Goal: Information Seeking & Learning: Compare options

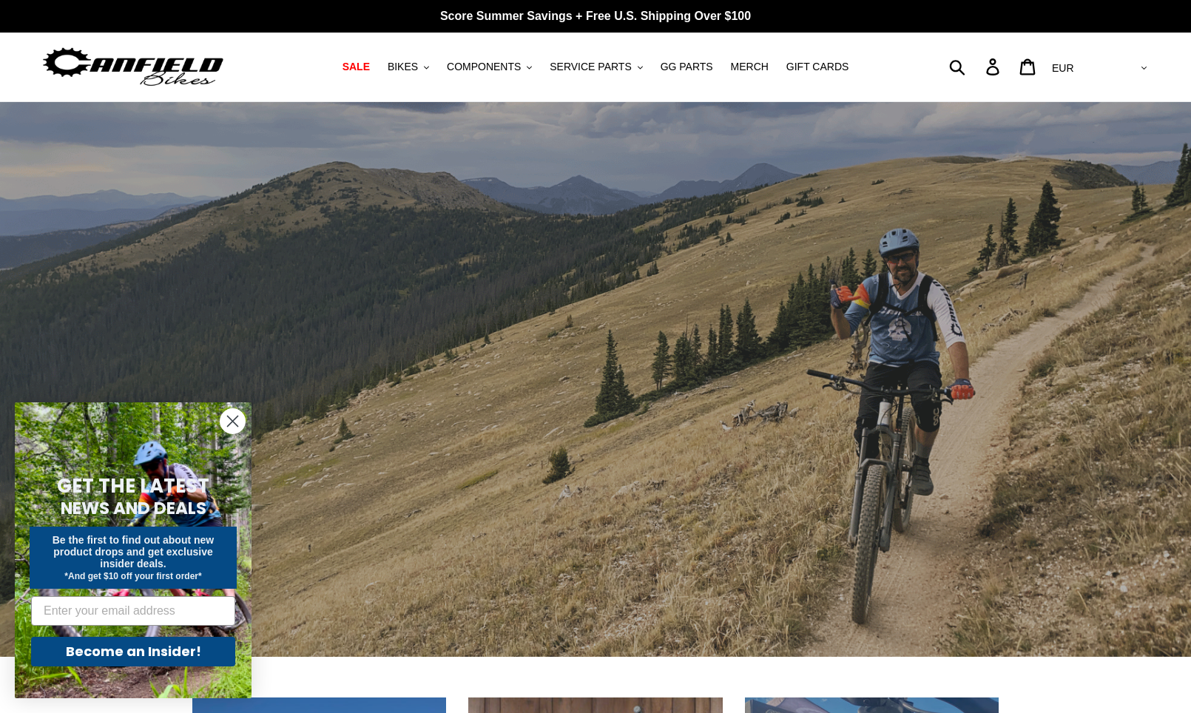
click at [216, 429] on form "GET THE LATEST NEWS AND DEALS Be the first to find out about new product drops …" at bounding box center [133, 550] width 237 height 296
click at [231, 420] on icon "Close dialog" at bounding box center [233, 421] width 10 height 10
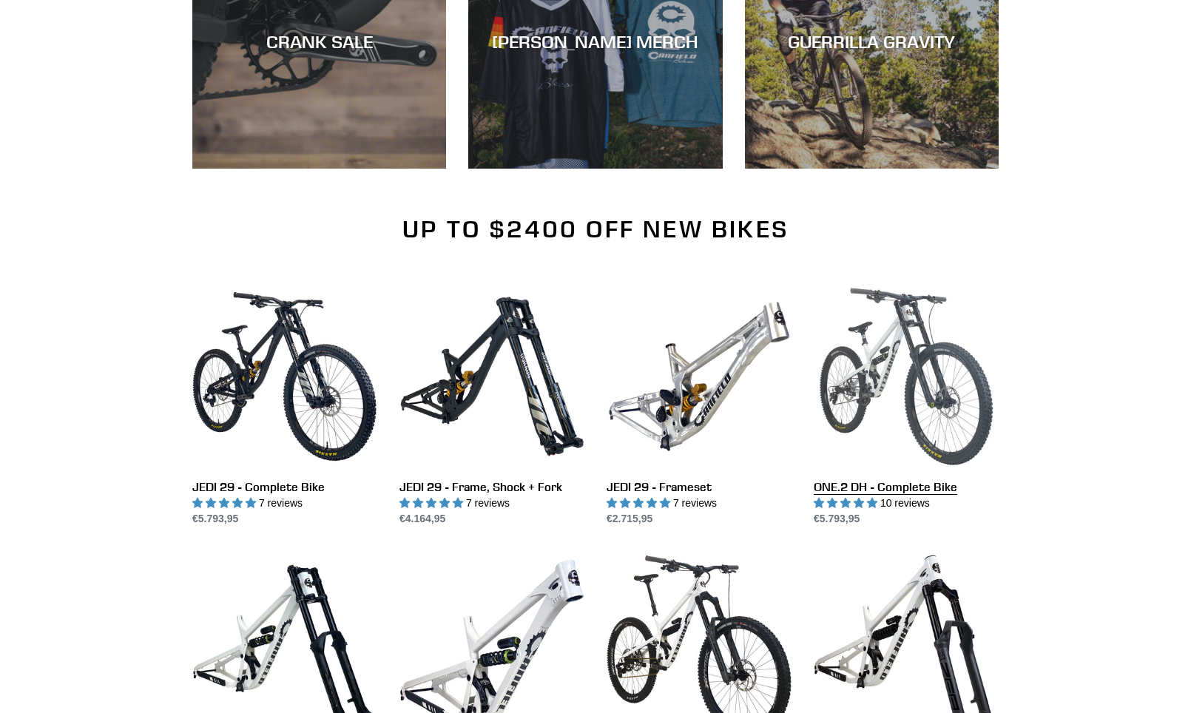
scroll to position [1479, 0]
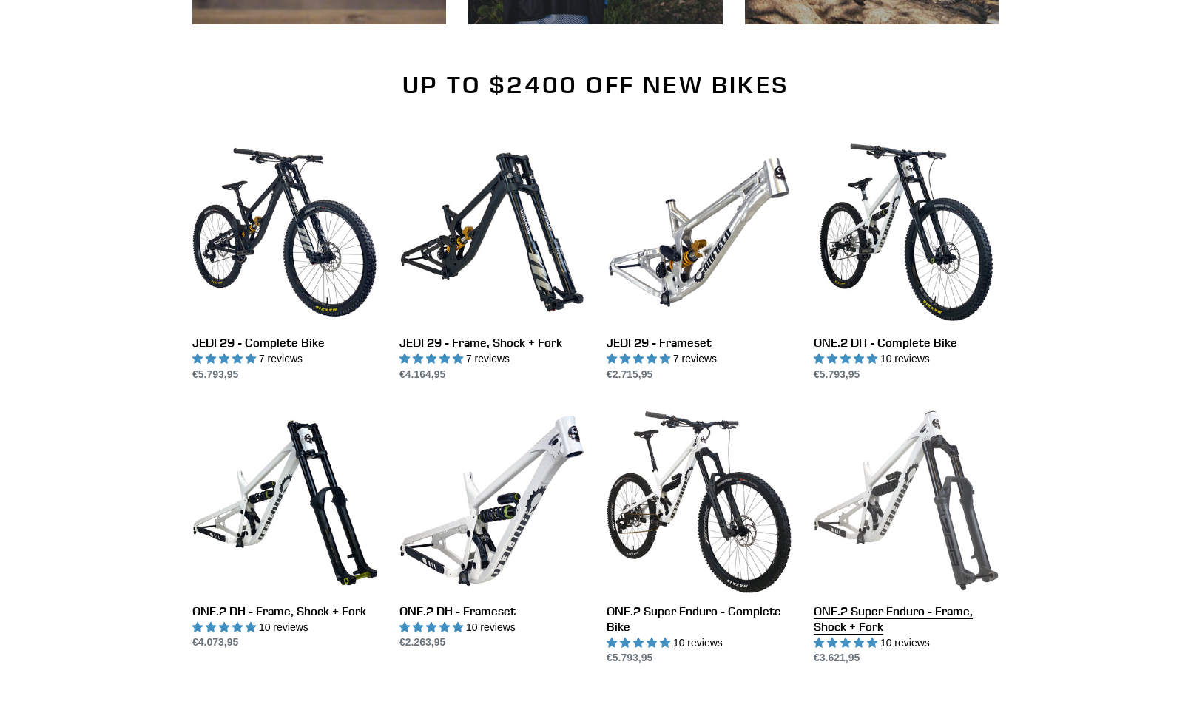
click at [892, 499] on link "ONE.2 Super Enduro - Frame, Shock + Fork" at bounding box center [906, 537] width 185 height 258
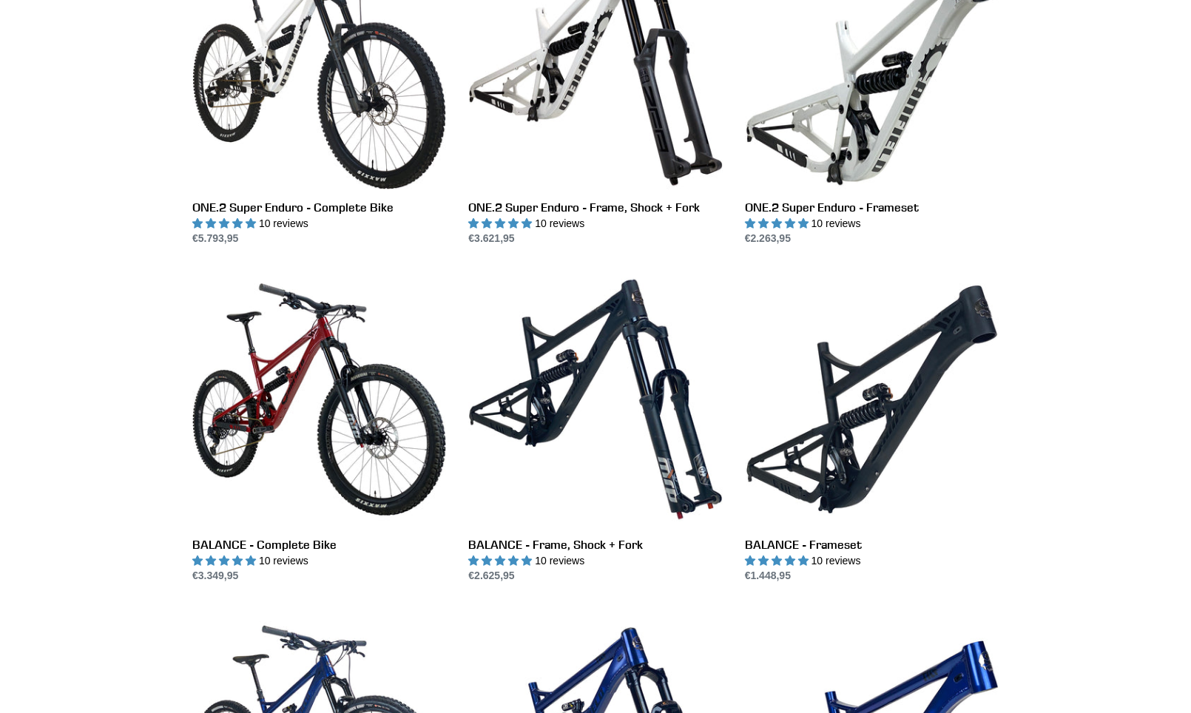
scroll to position [1331, 0]
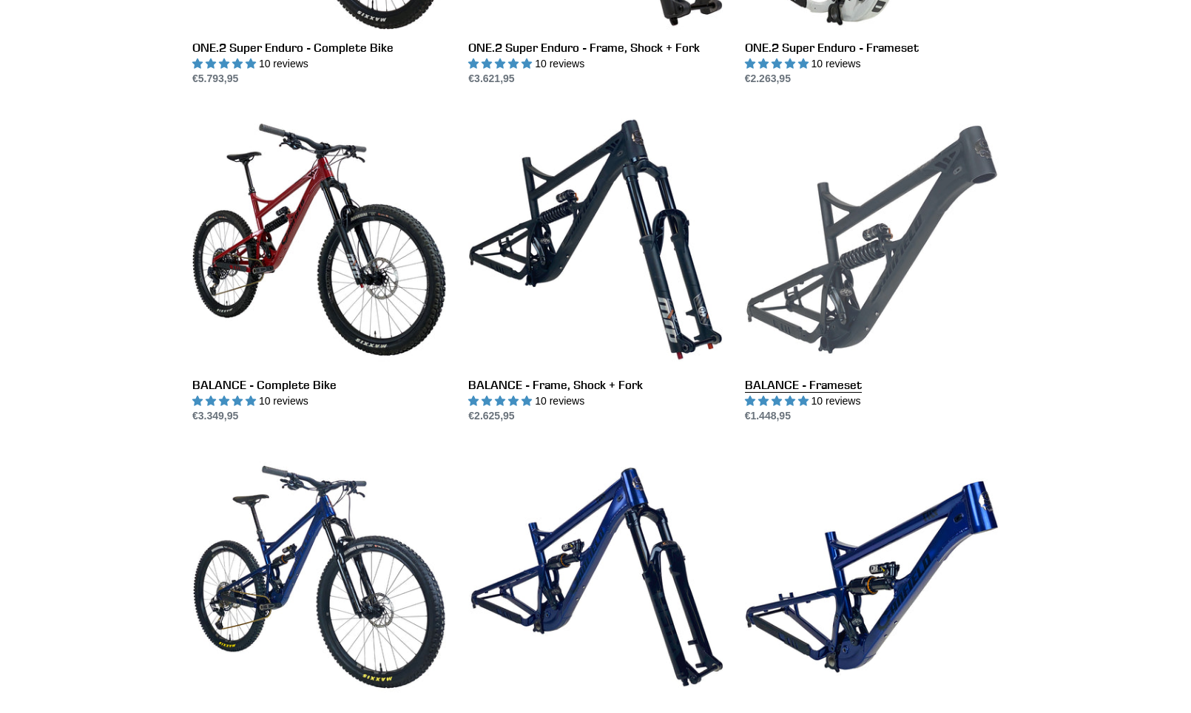
click at [861, 315] on link "BALANCE - Frameset" at bounding box center [872, 267] width 254 height 311
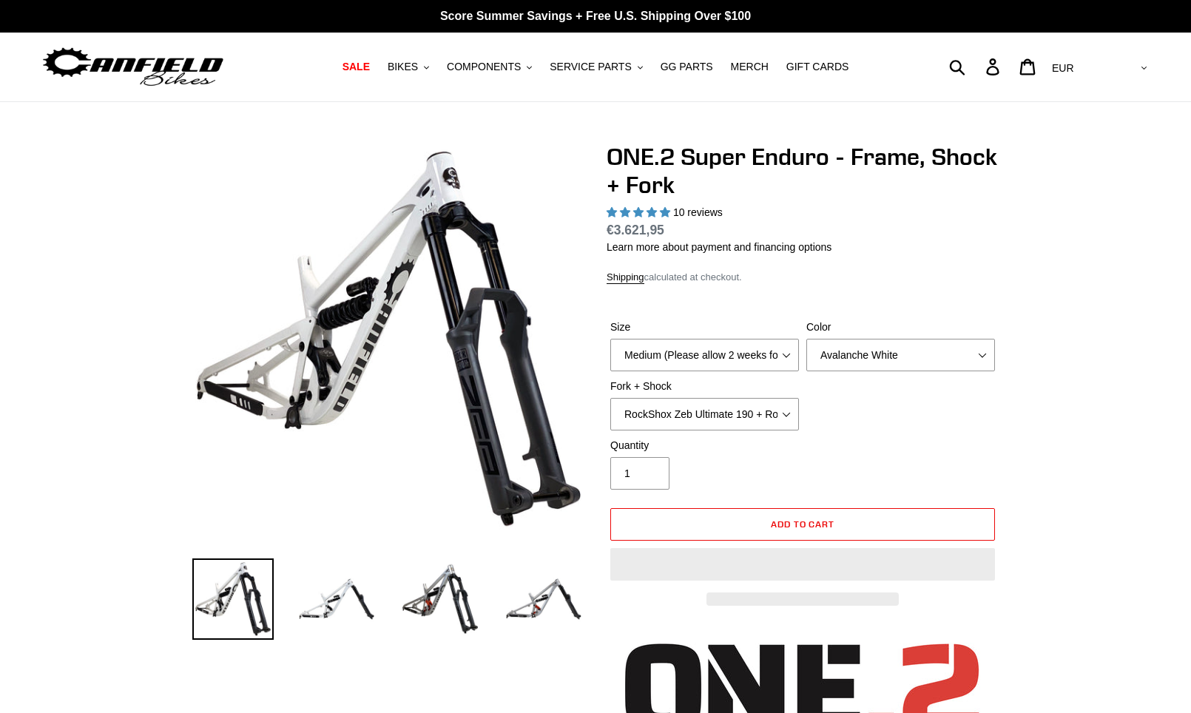
select select "highest-rating"
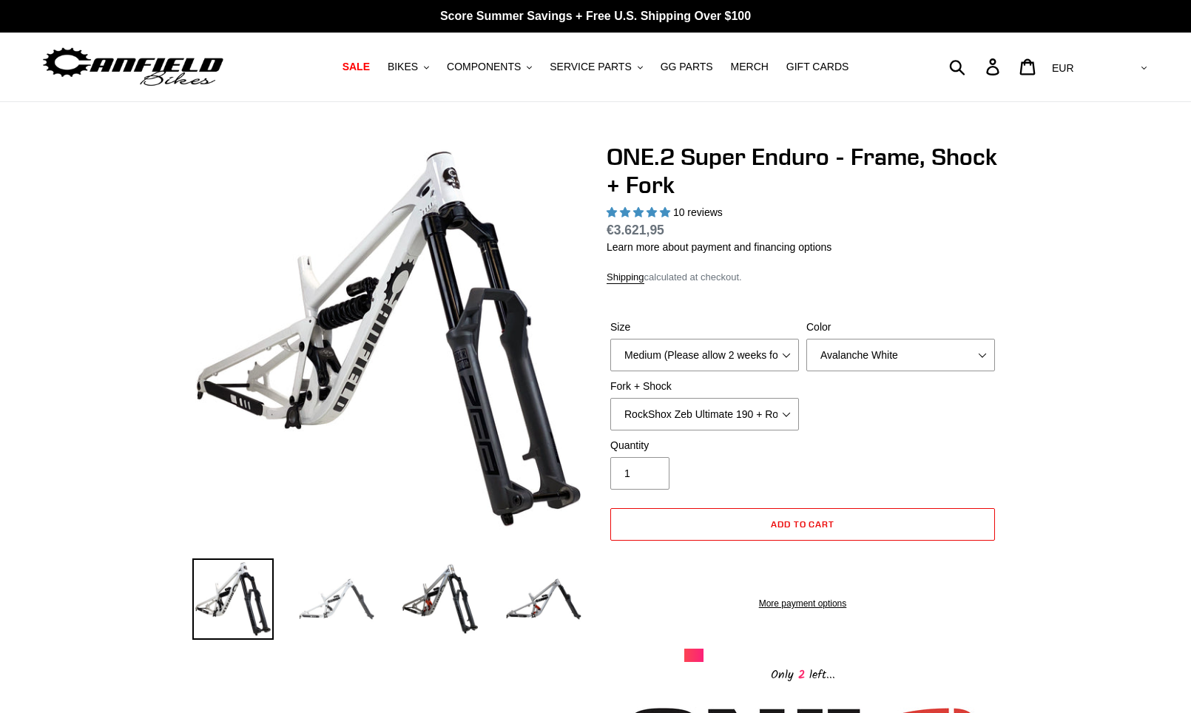
click at [351, 617] on img at bounding box center [336, 598] width 81 height 81
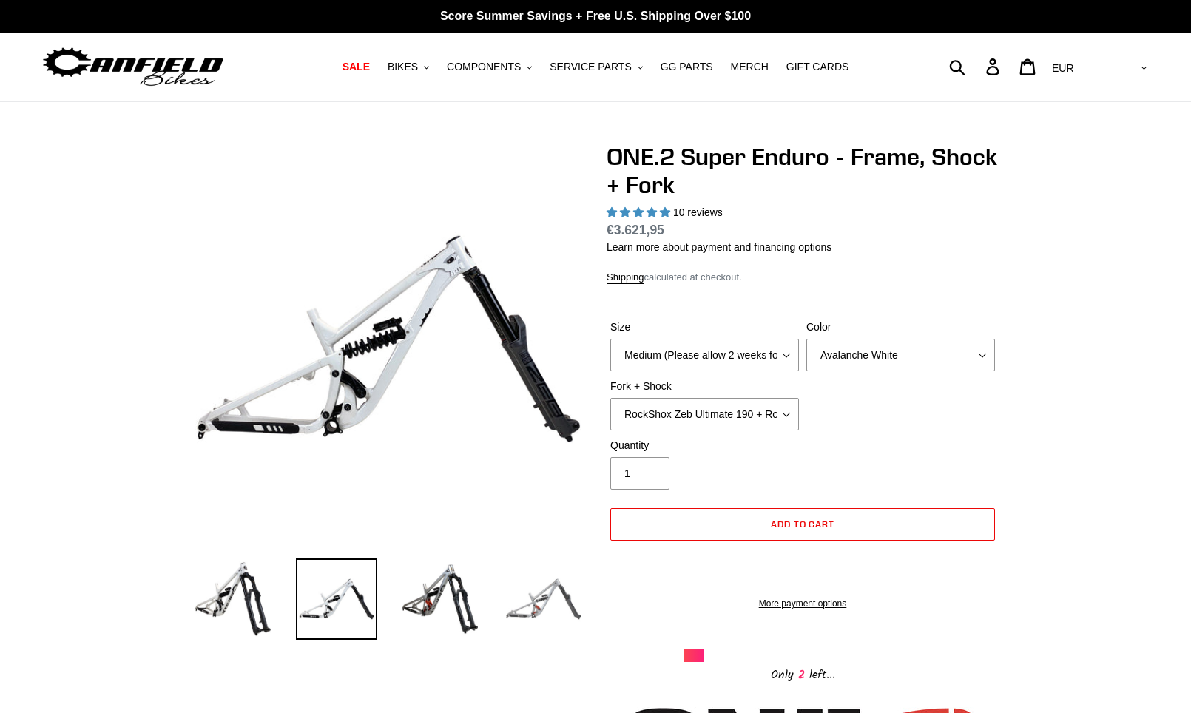
click at [536, 610] on img at bounding box center [543, 598] width 81 height 81
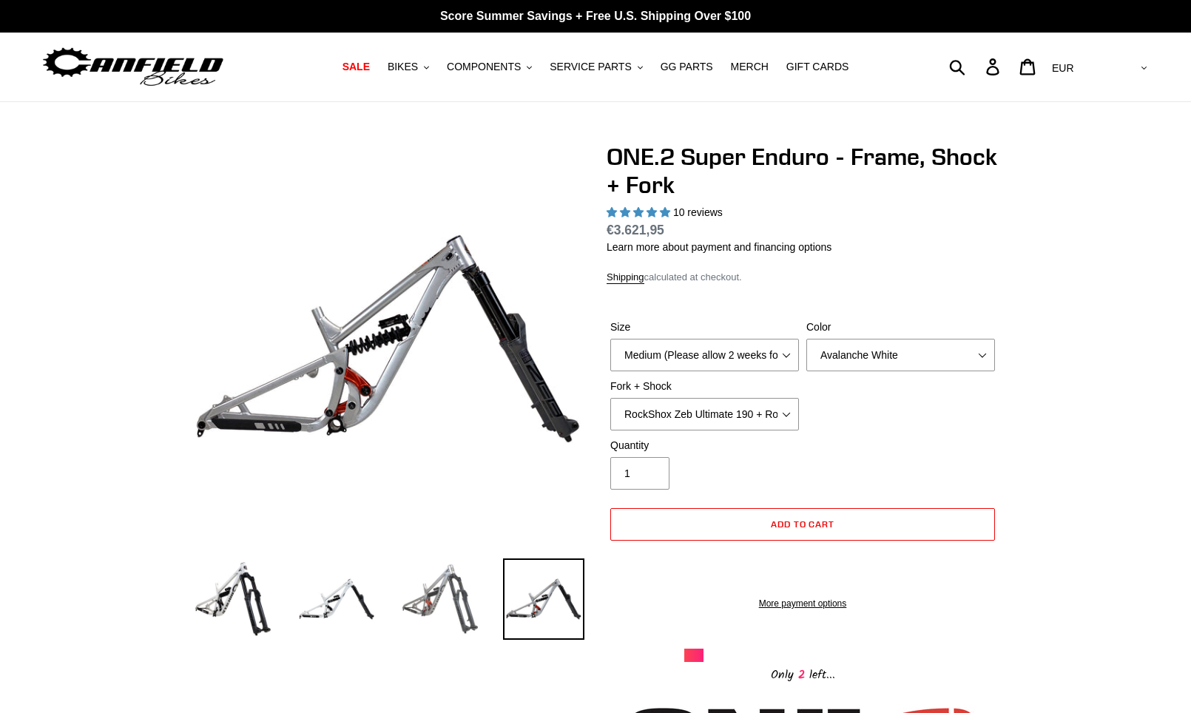
click at [448, 602] on img at bounding box center [439, 598] width 81 height 81
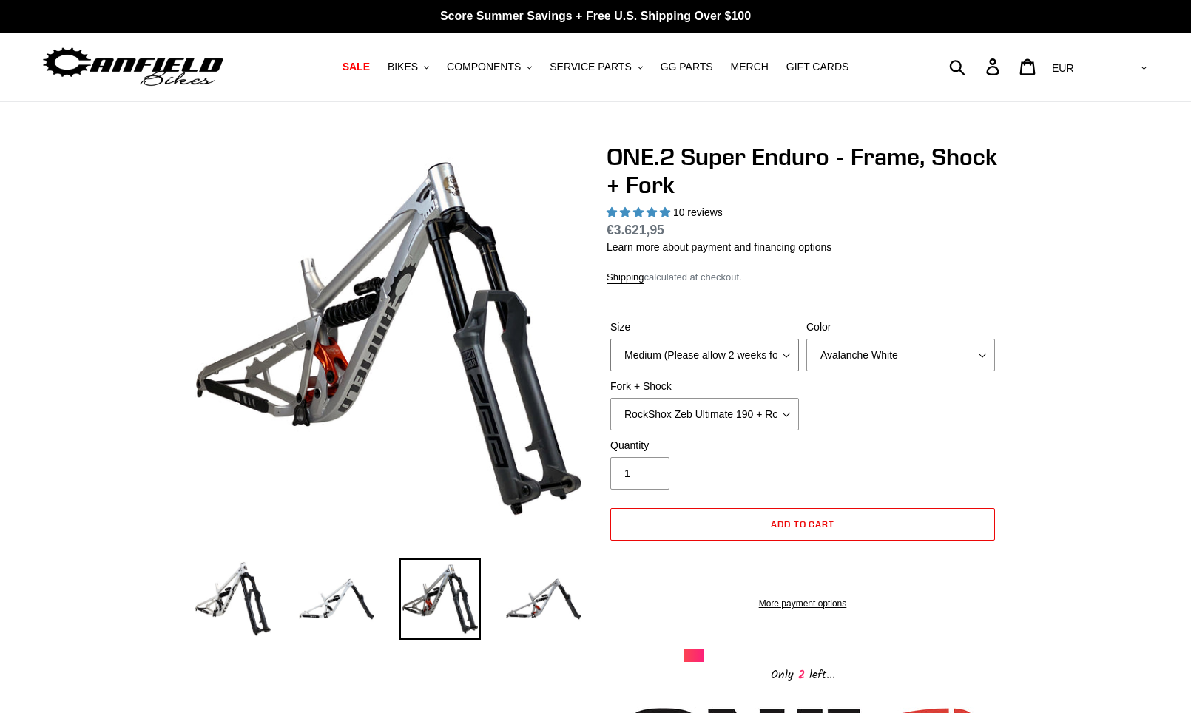
click at [779, 362] on select "Medium (Please allow 2 weeks for delivery) Large (Sold Out)" at bounding box center [704, 355] width 189 height 33
click at [788, 351] on select "Medium (Please allow 2 weeks for delivery) Large (Sold Out)" at bounding box center [704, 355] width 189 height 33
click at [890, 348] on select "Avalanche White Bentonite Grey" at bounding box center [900, 355] width 189 height 33
click at [891, 350] on select "Avalanche White Bentonite Grey" at bounding box center [900, 355] width 189 height 33
click at [434, 69] on button "BIKES .cls-1{fill:#231f20}" at bounding box center [408, 67] width 56 height 20
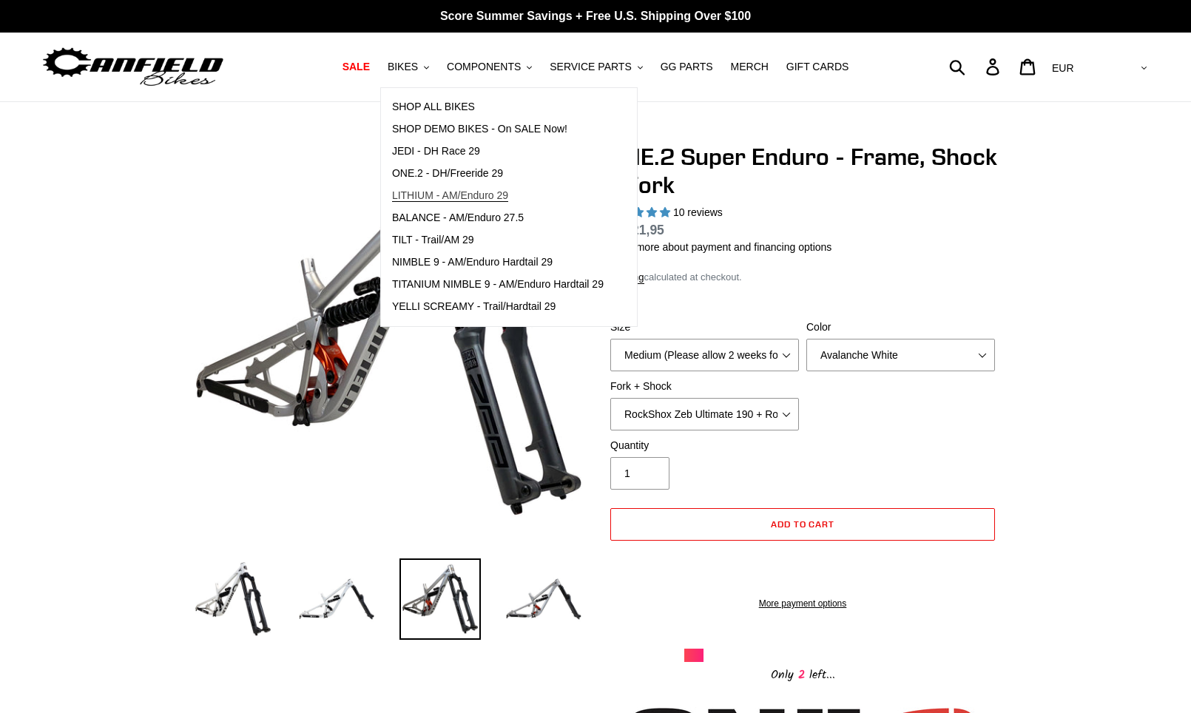
click at [550, 196] on link "LITHIUM - AM/Enduro 29" at bounding box center [498, 196] width 234 height 22
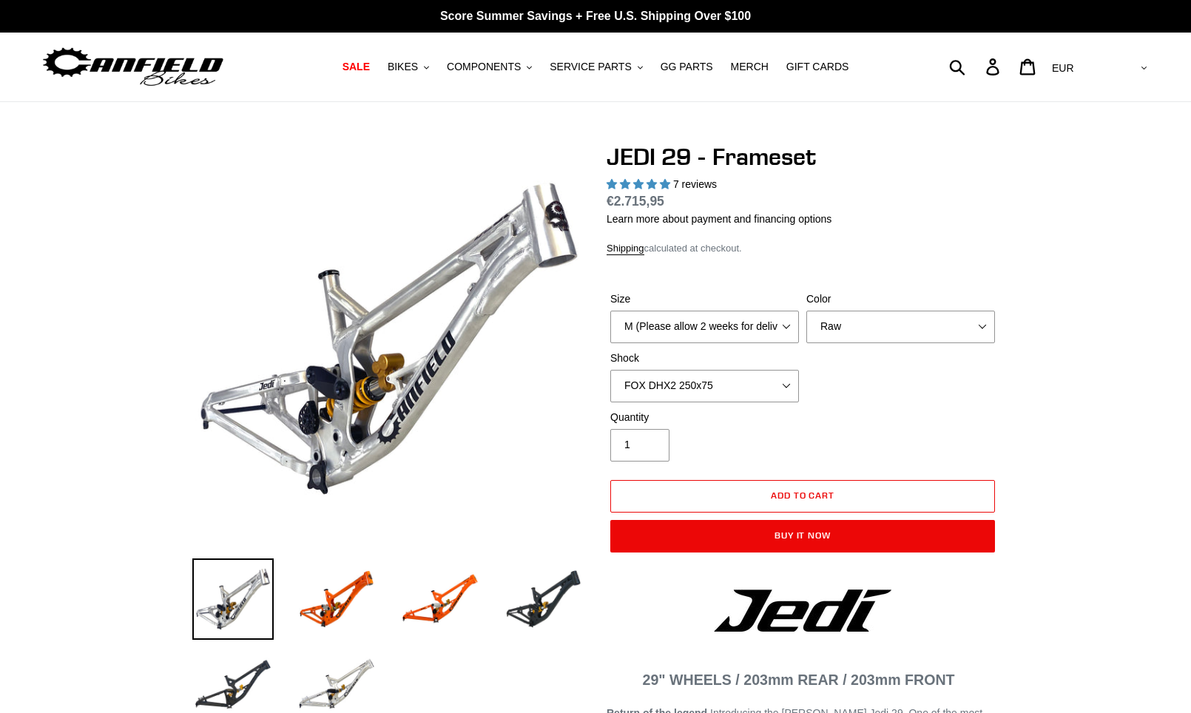
select select "highest-rating"
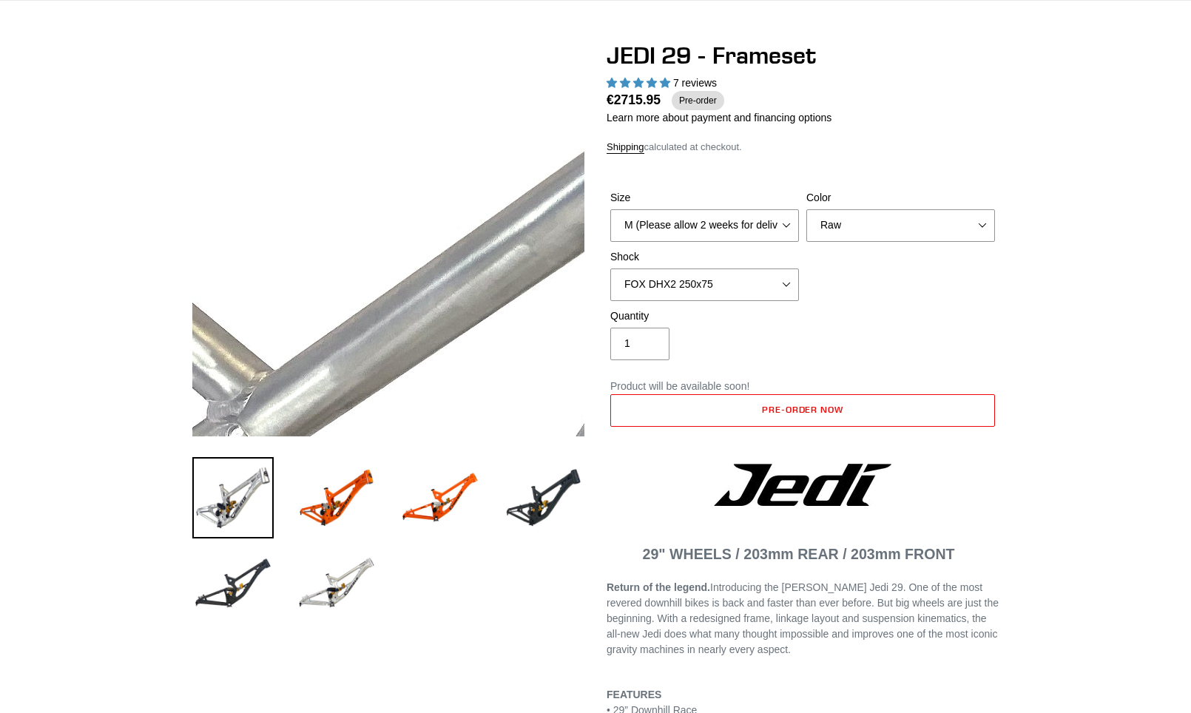
scroll to position [370, 0]
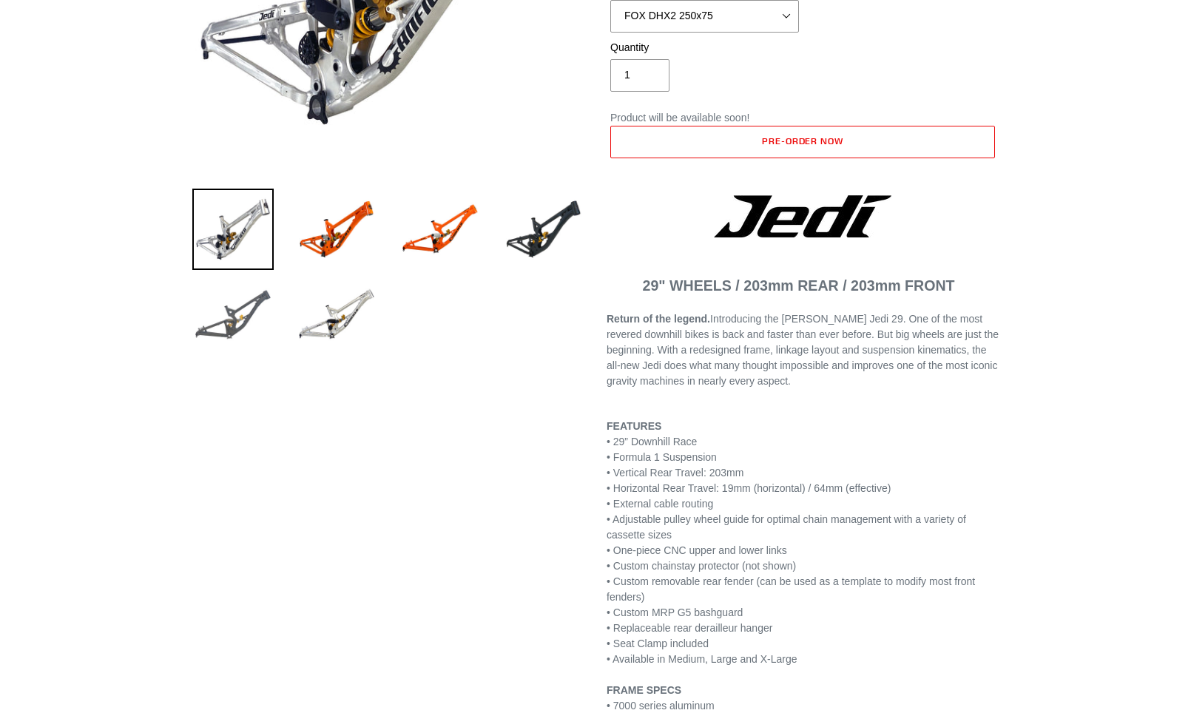
click at [263, 304] on img at bounding box center [232, 314] width 81 height 81
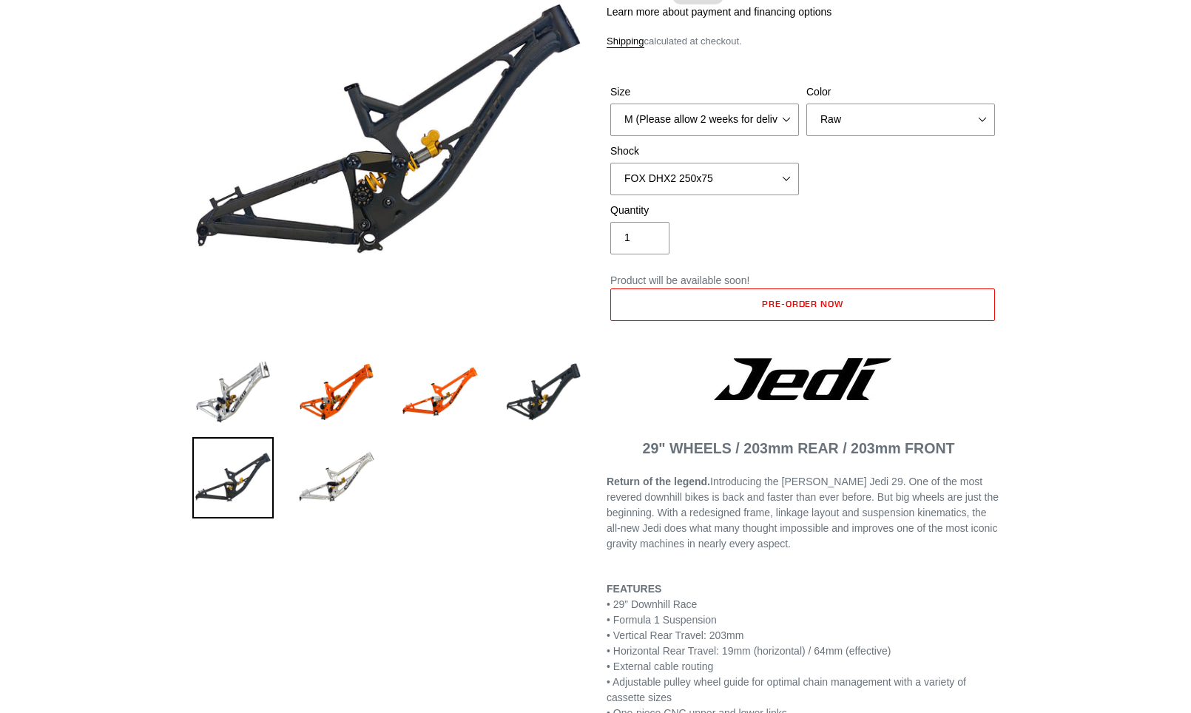
scroll to position [74, 0]
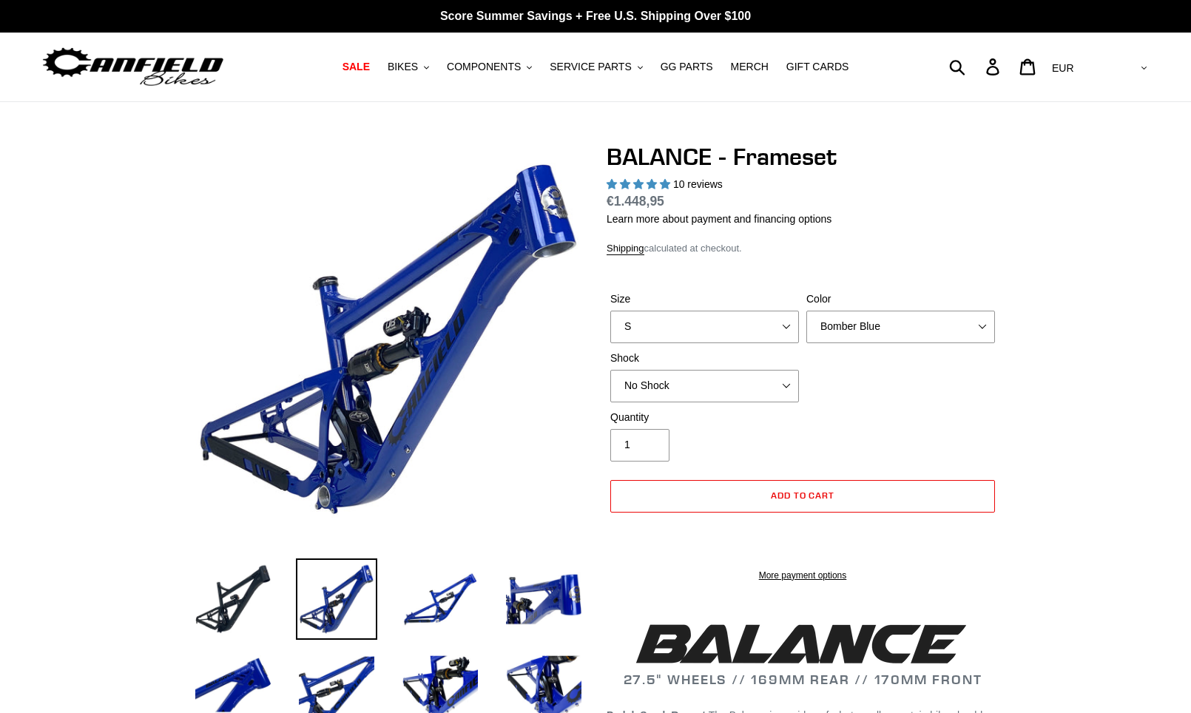
select select "highest-rating"
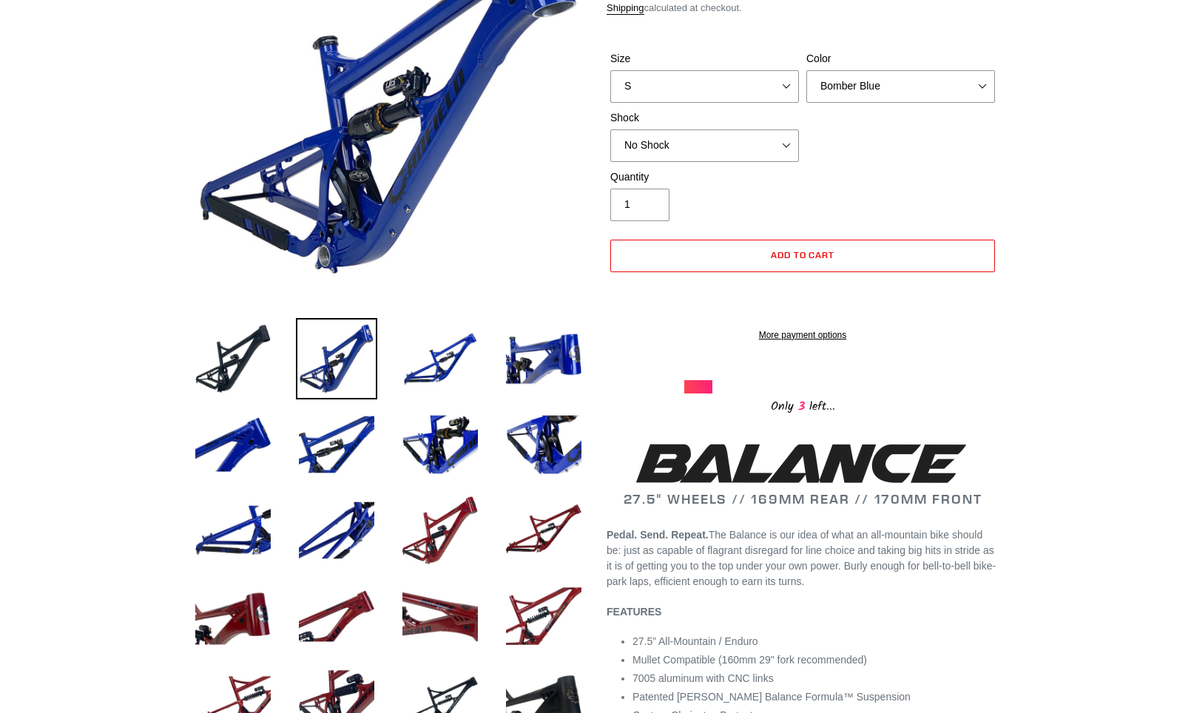
scroll to position [148, 0]
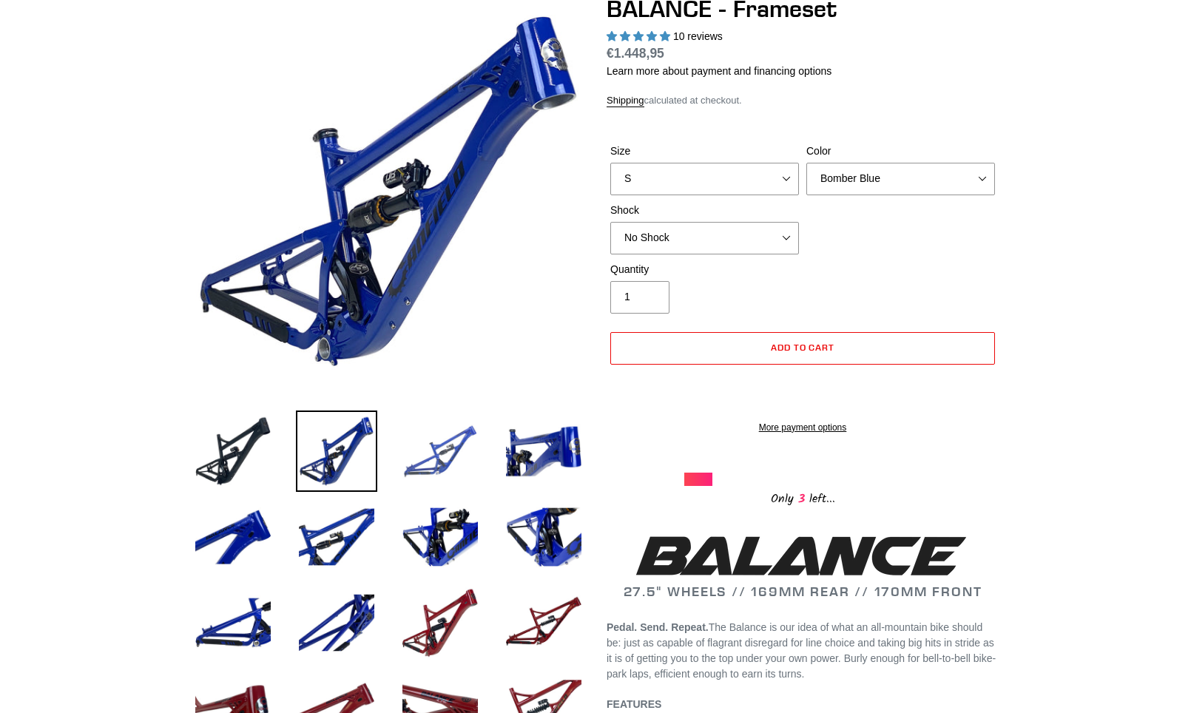
click at [453, 457] on img at bounding box center [439, 451] width 81 height 81
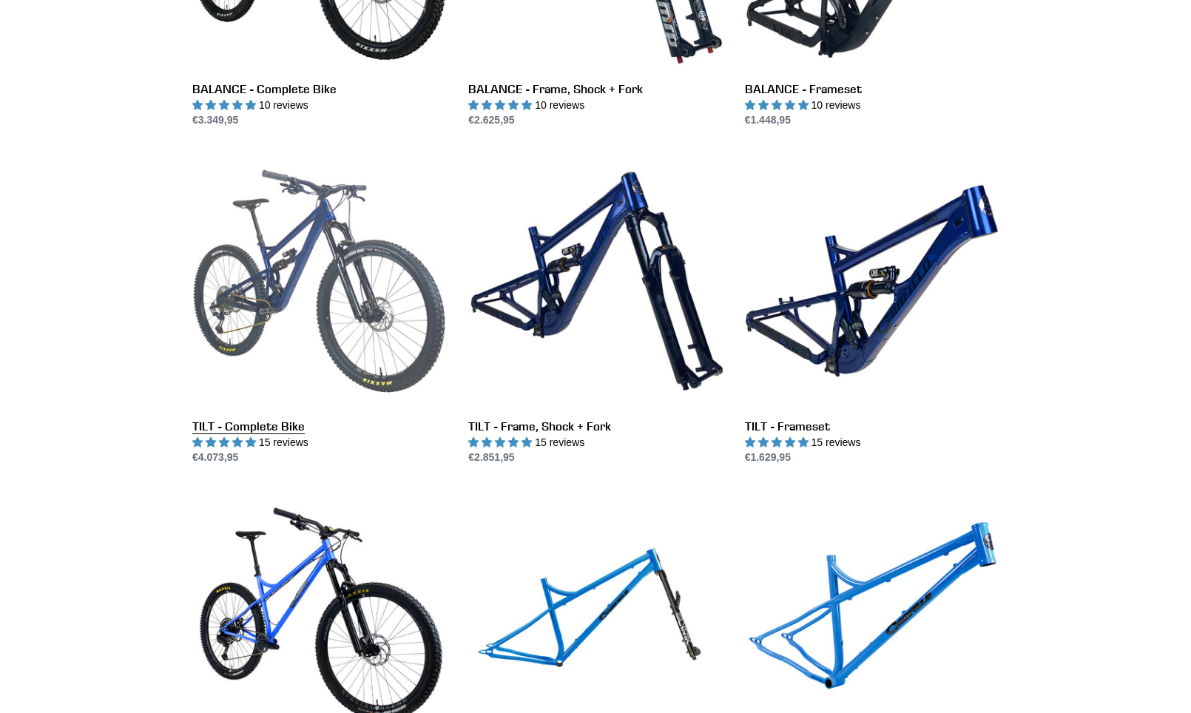
click at [329, 280] on link "TILT - Complete Bike" at bounding box center [319, 309] width 254 height 311
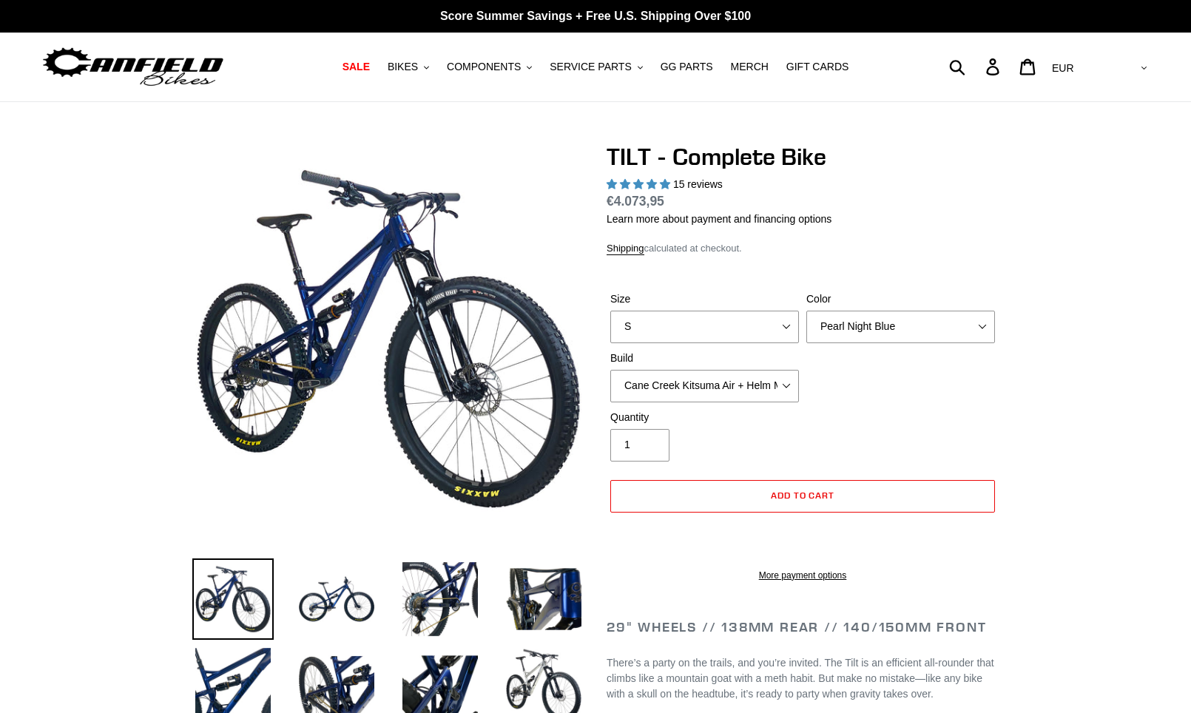
select select "highest-rating"
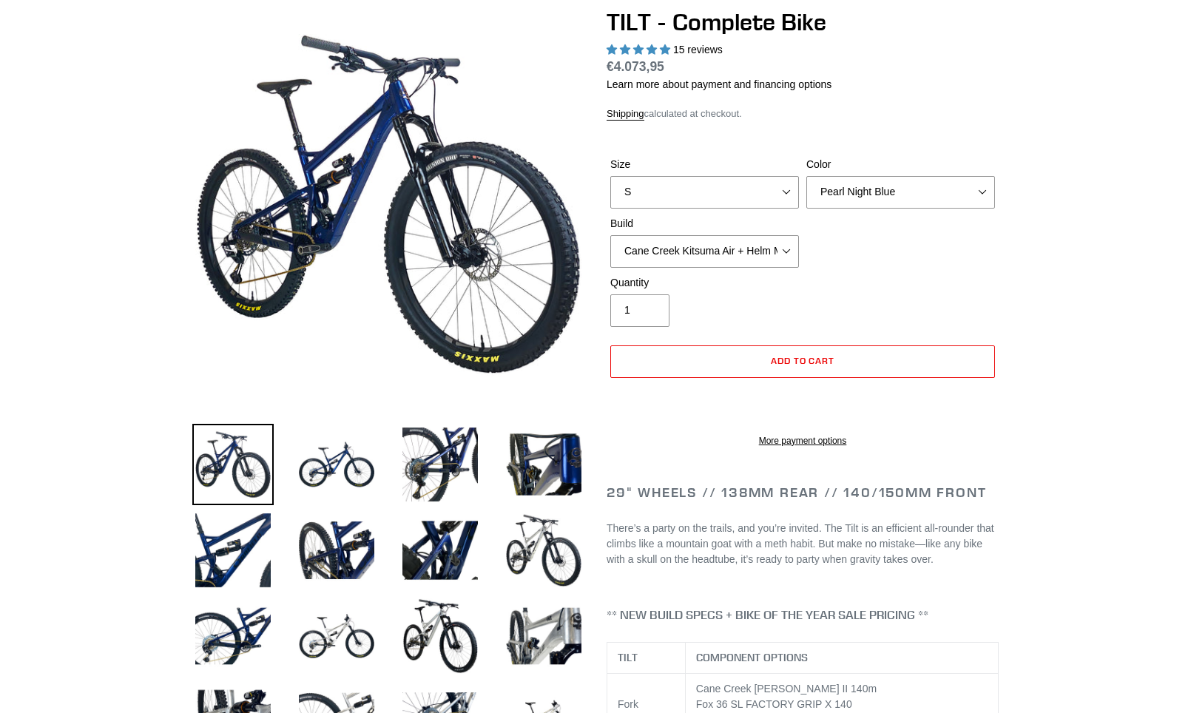
scroll to position [148, 0]
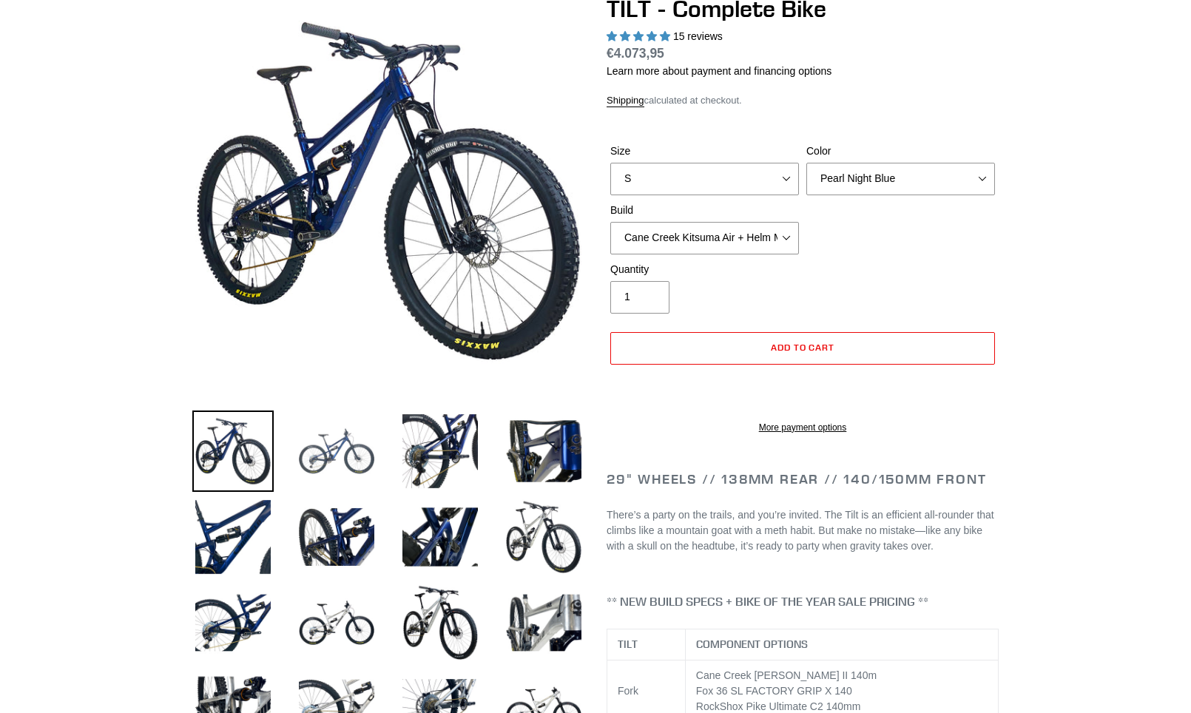
click at [308, 464] on img at bounding box center [336, 451] width 81 height 81
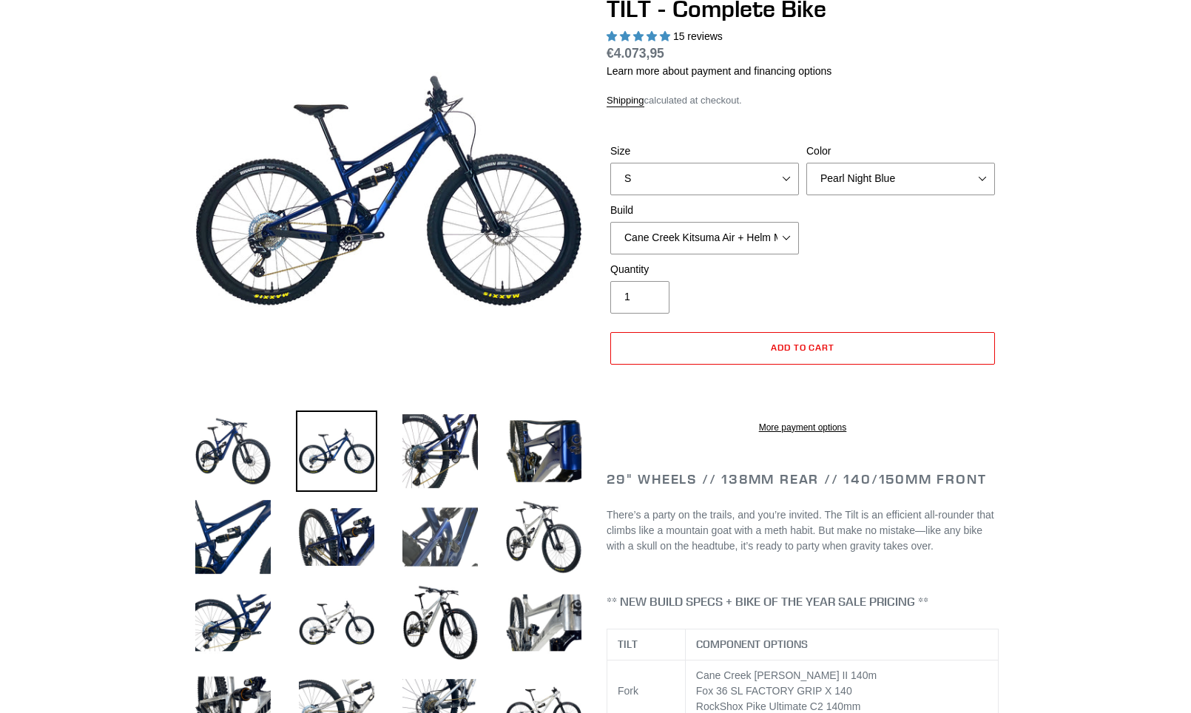
click at [450, 544] on img at bounding box center [439, 536] width 81 height 81
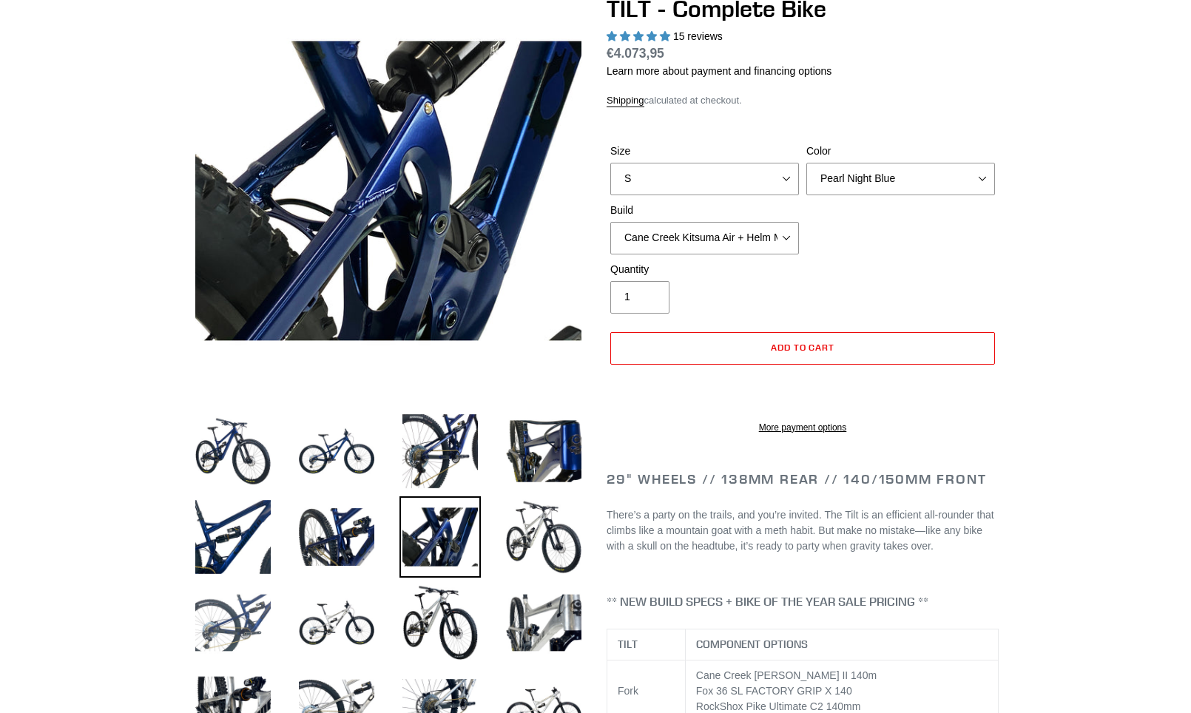
click at [245, 636] on img at bounding box center [232, 622] width 81 height 81
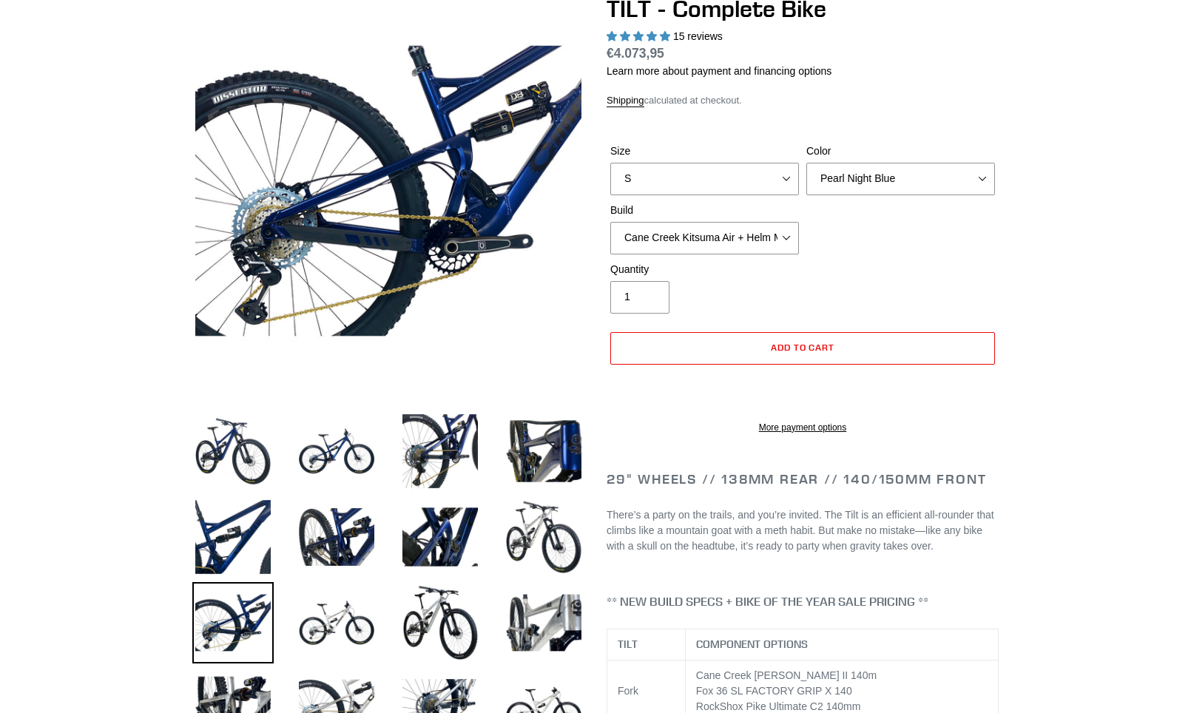
click at [388, 622] on li at bounding box center [429, 627] width 104 height 86
click at [344, 598] on img at bounding box center [336, 622] width 81 height 81
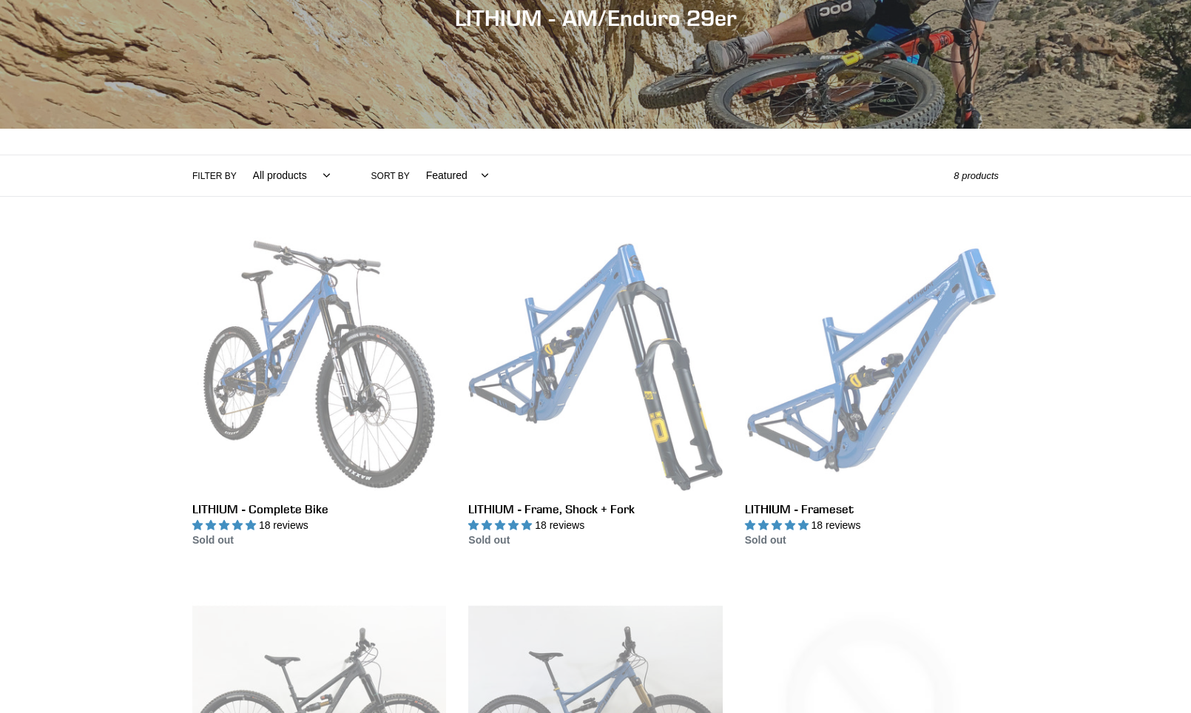
scroll to position [444, 0]
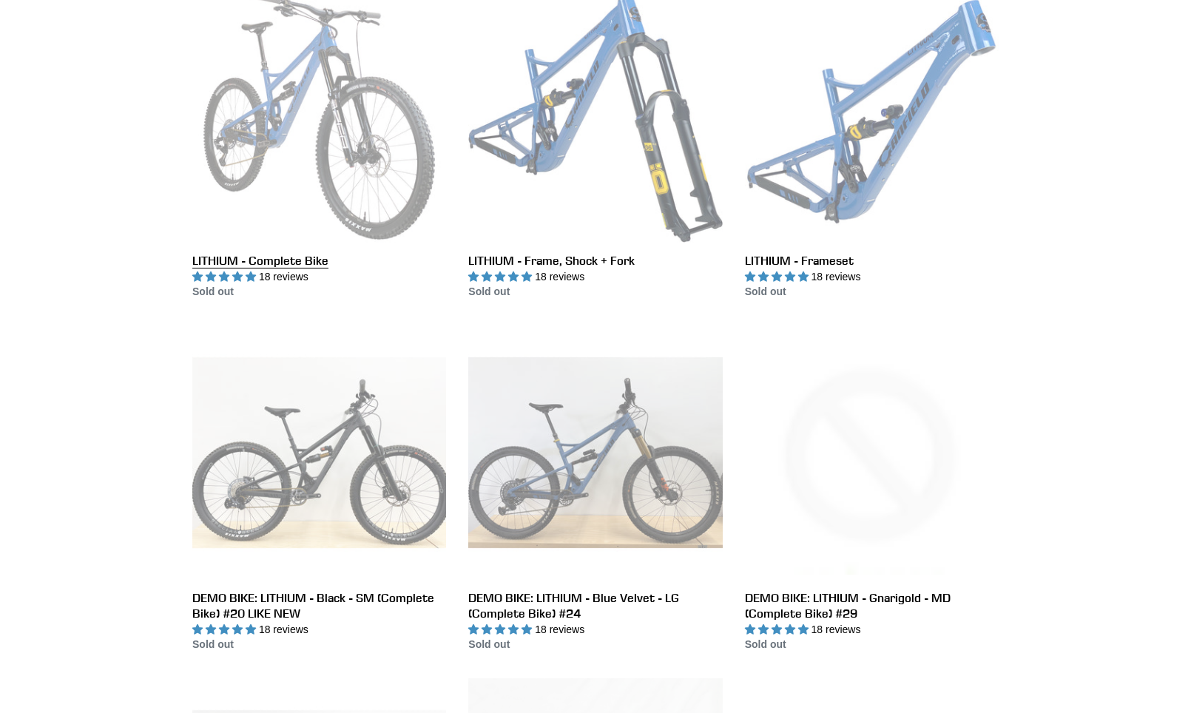
drag, startPoint x: 382, startPoint y: 174, endPoint x: 277, endPoint y: 12, distance: 192.7
click at [379, 175] on link "LITHIUM - Complete Bike" at bounding box center [319, 144] width 254 height 311
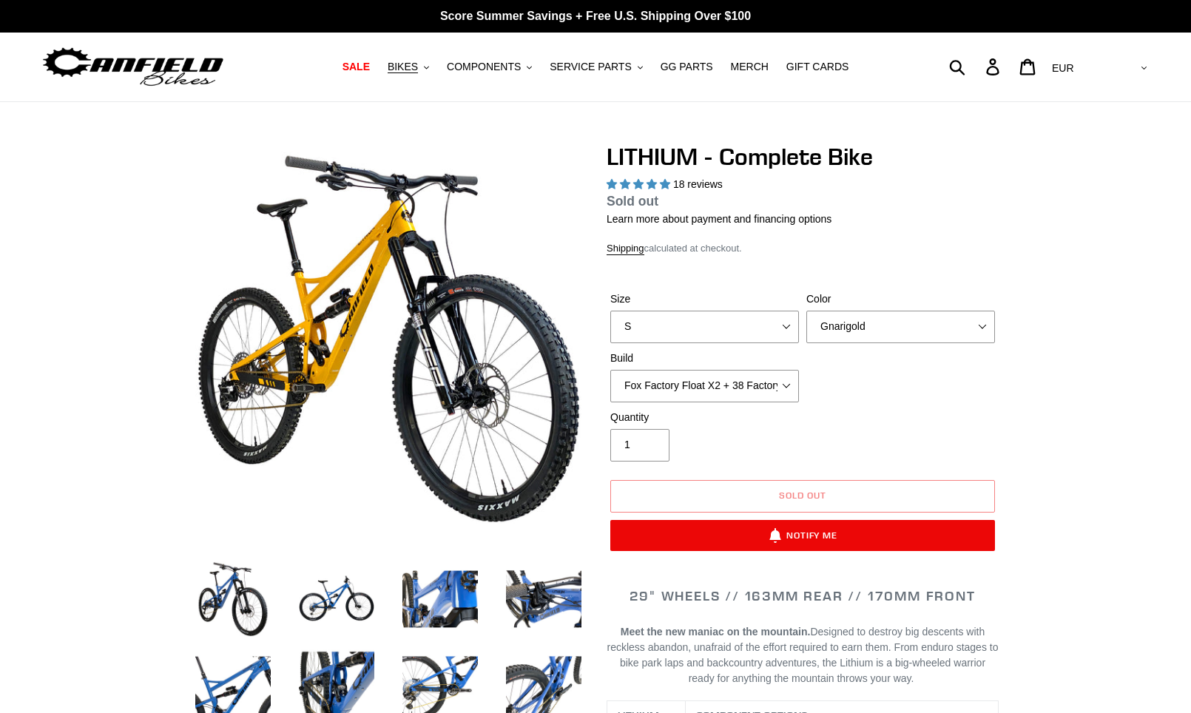
select select "highest-rating"
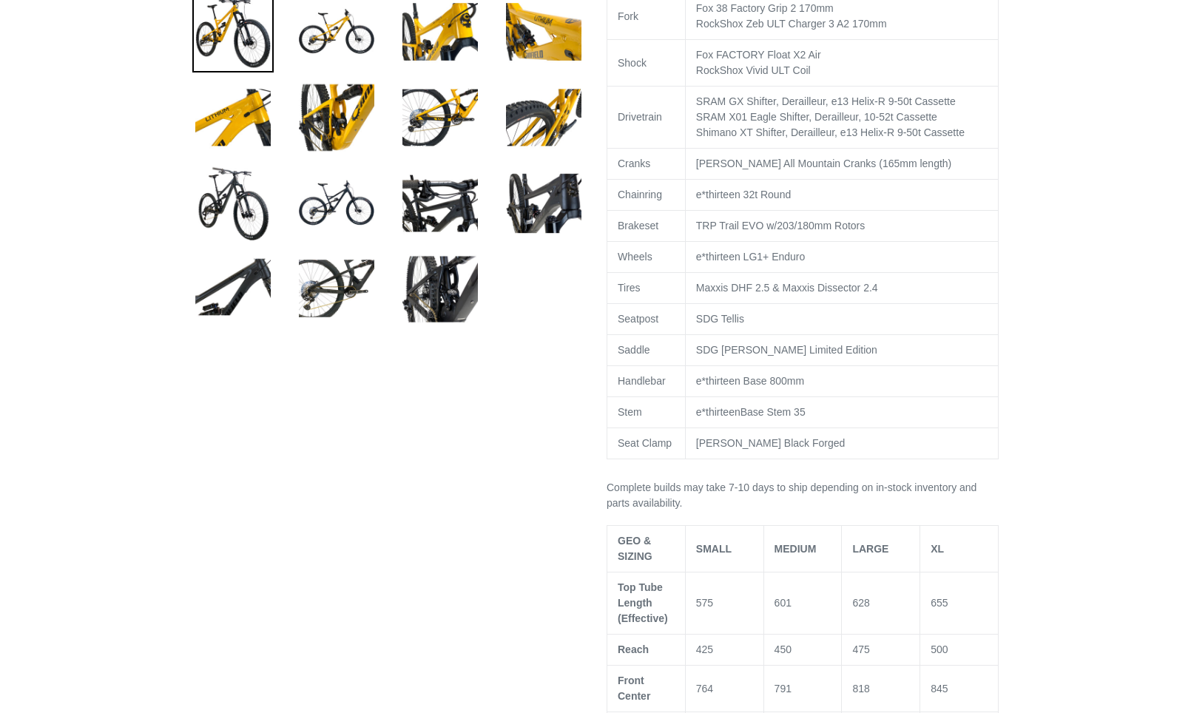
scroll to position [518, 0]
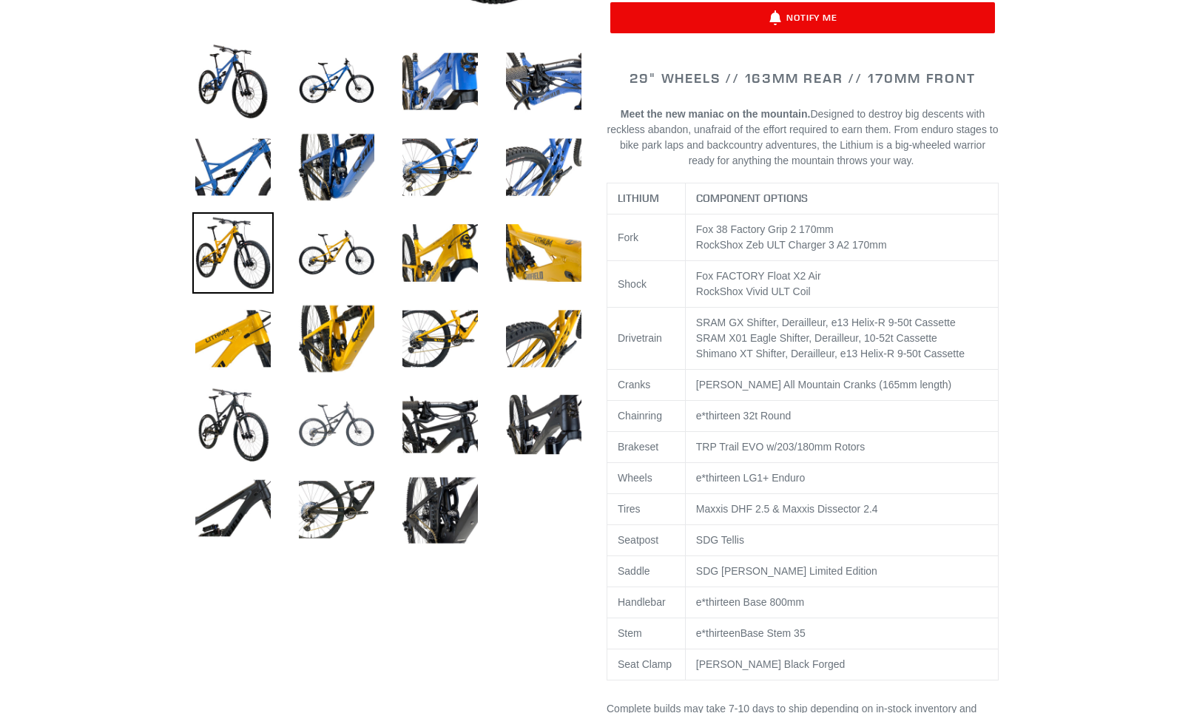
click at [337, 433] on img at bounding box center [336, 424] width 81 height 81
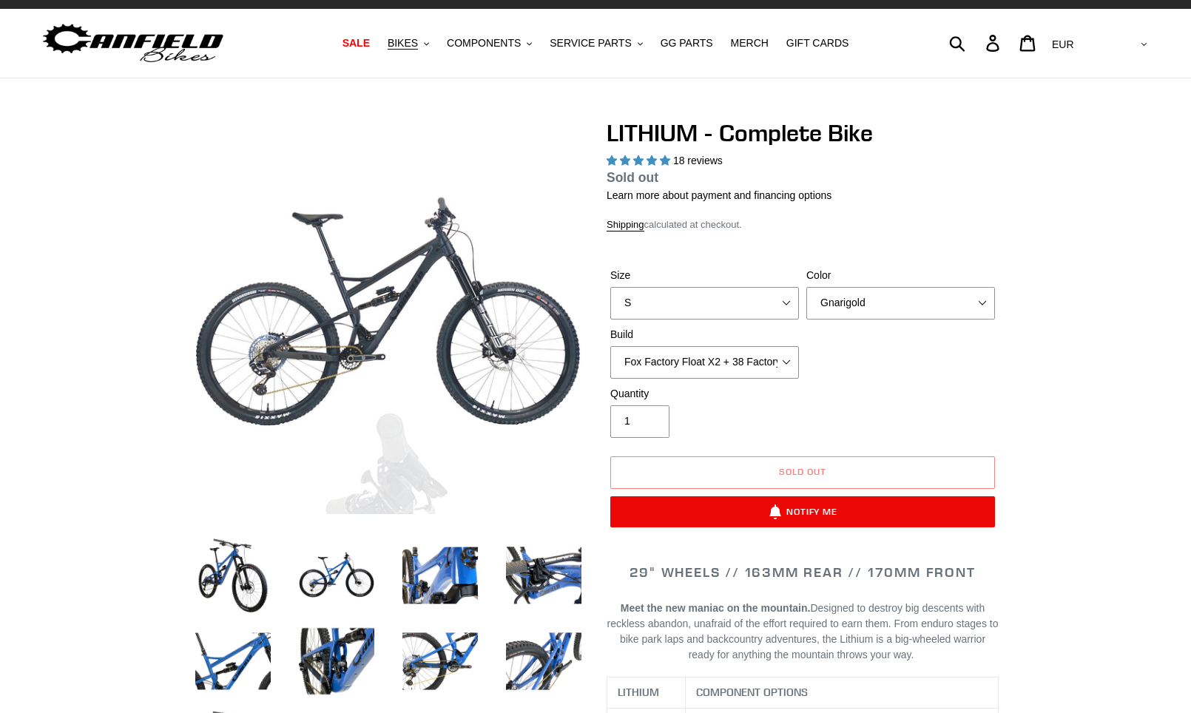
scroll to position [0, 0]
